Goal: Information Seeking & Learning: Learn about a topic

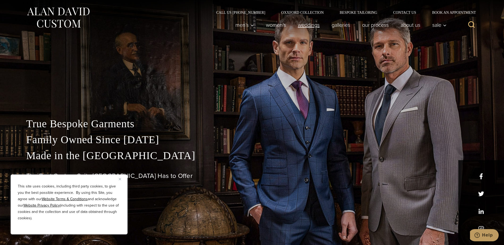
click at [306, 27] on link "weddings" at bounding box center [309, 25] width 34 height 11
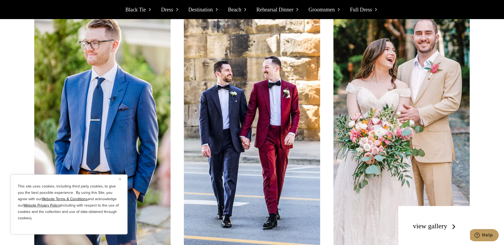
scroll to position [1504, 0]
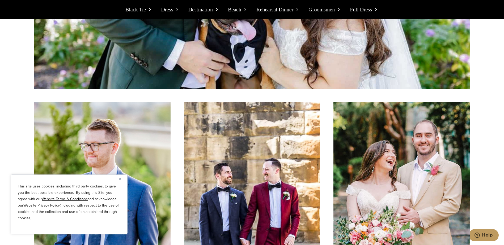
click at [120, 180] on img "Close" at bounding box center [120, 179] width 2 height 2
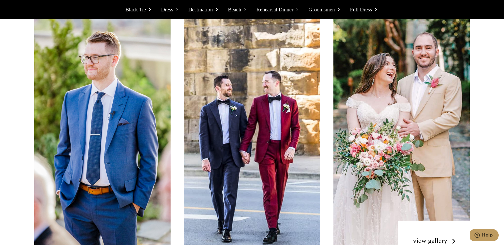
scroll to position [1607, 0]
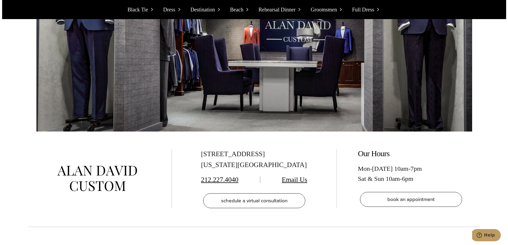
scroll to position [5828, 0]
